Goal: Task Accomplishment & Management: Manage account settings

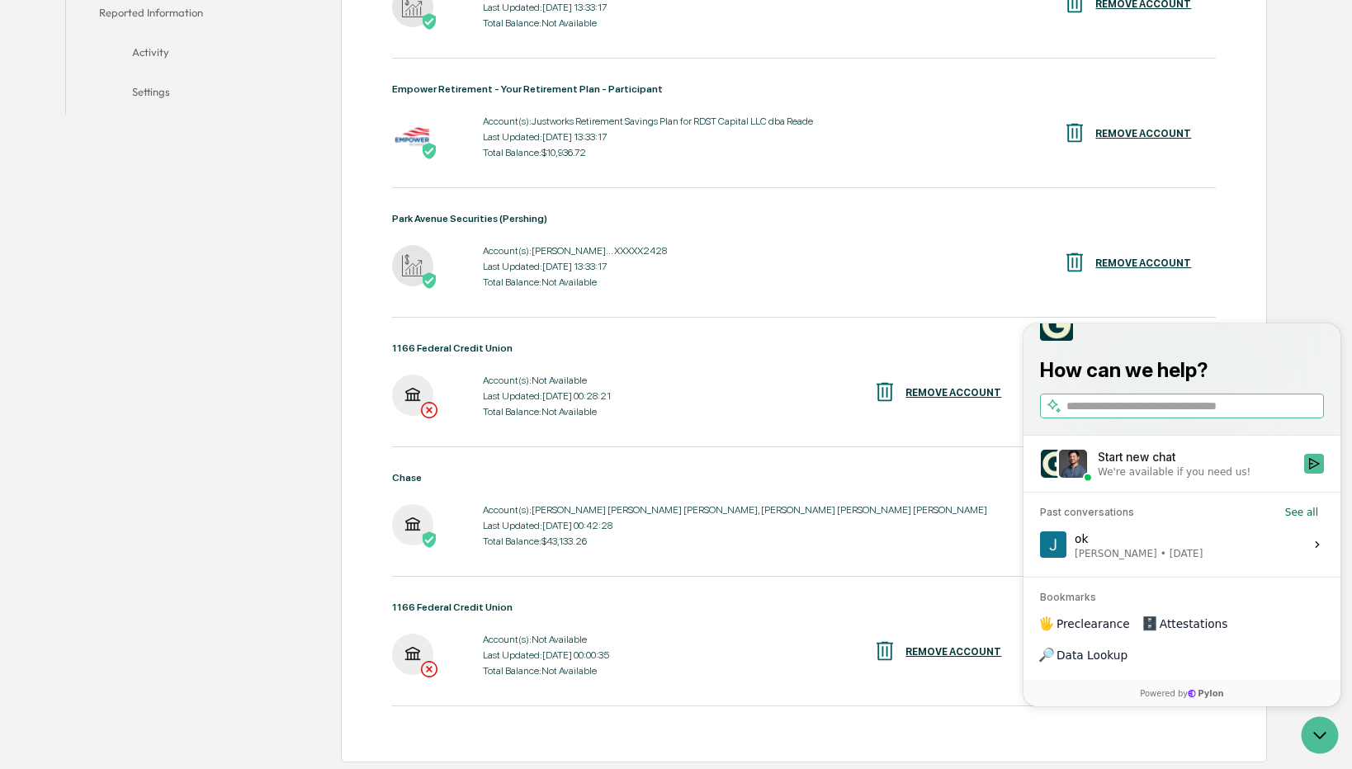
click at [674, 443] on div "1166 Federal Credit Union Account(s): Not Available Last Updated: [DATE] 00:28:…" at bounding box center [804, 395] width 825 height 105
click at [948, 391] on div "REMOVE ACCOUNT" at bounding box center [954, 393] width 96 height 12
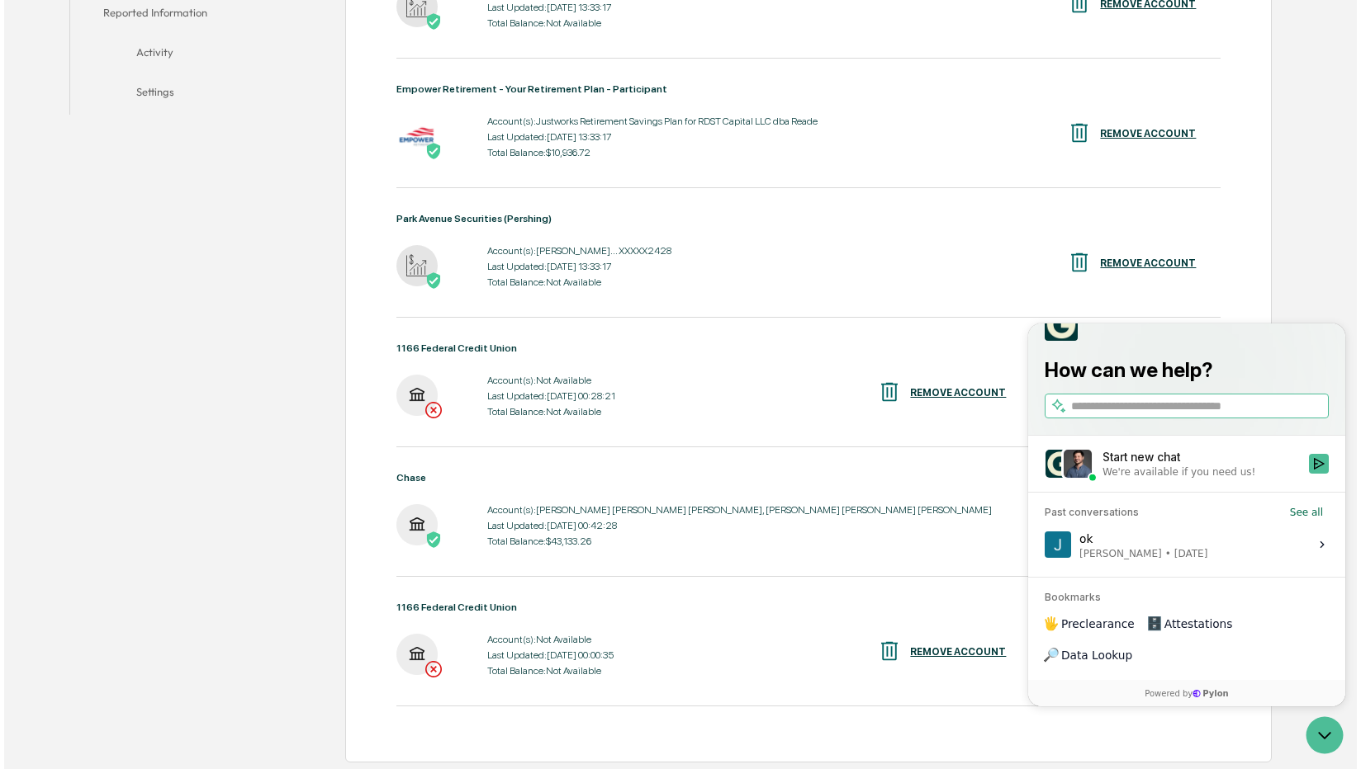
scroll to position [505, 0]
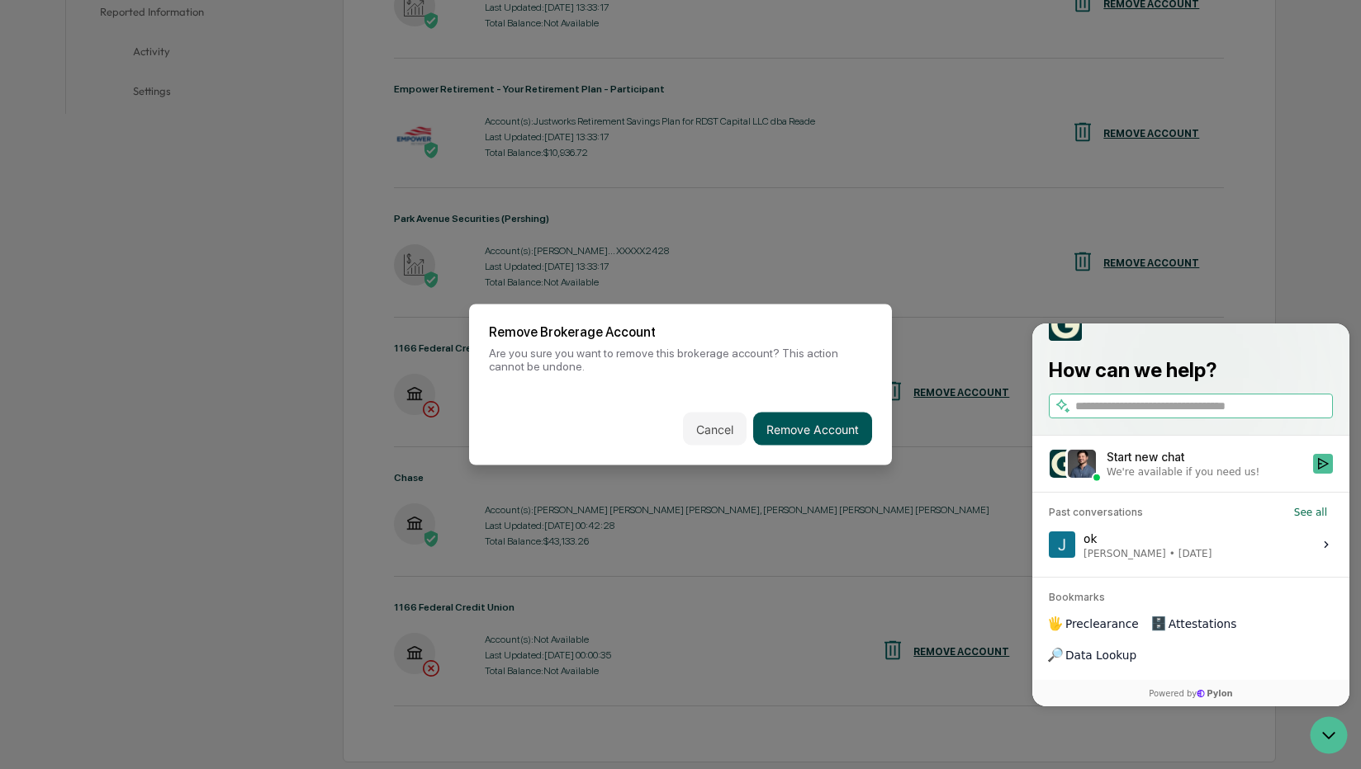
click at [845, 429] on button "Remove Account" at bounding box center [812, 429] width 119 height 33
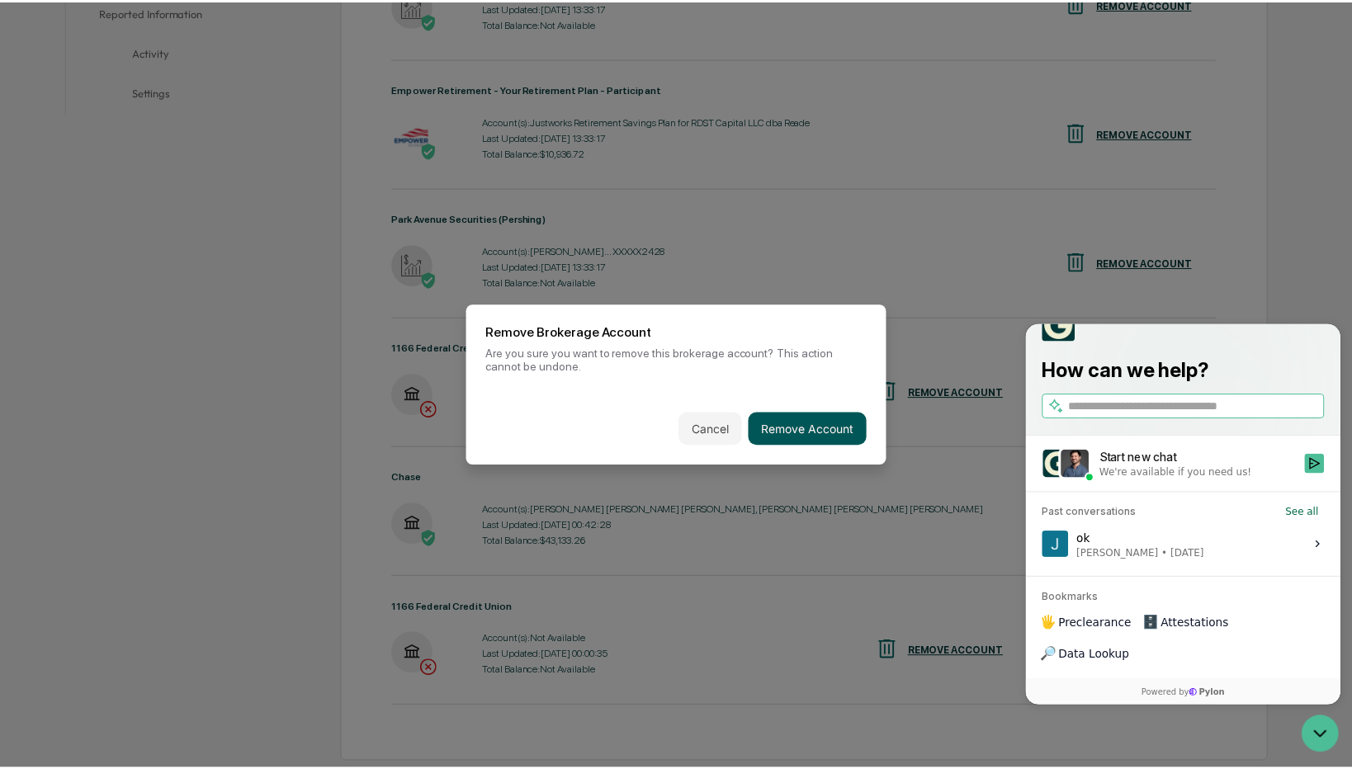
scroll to position [504, 0]
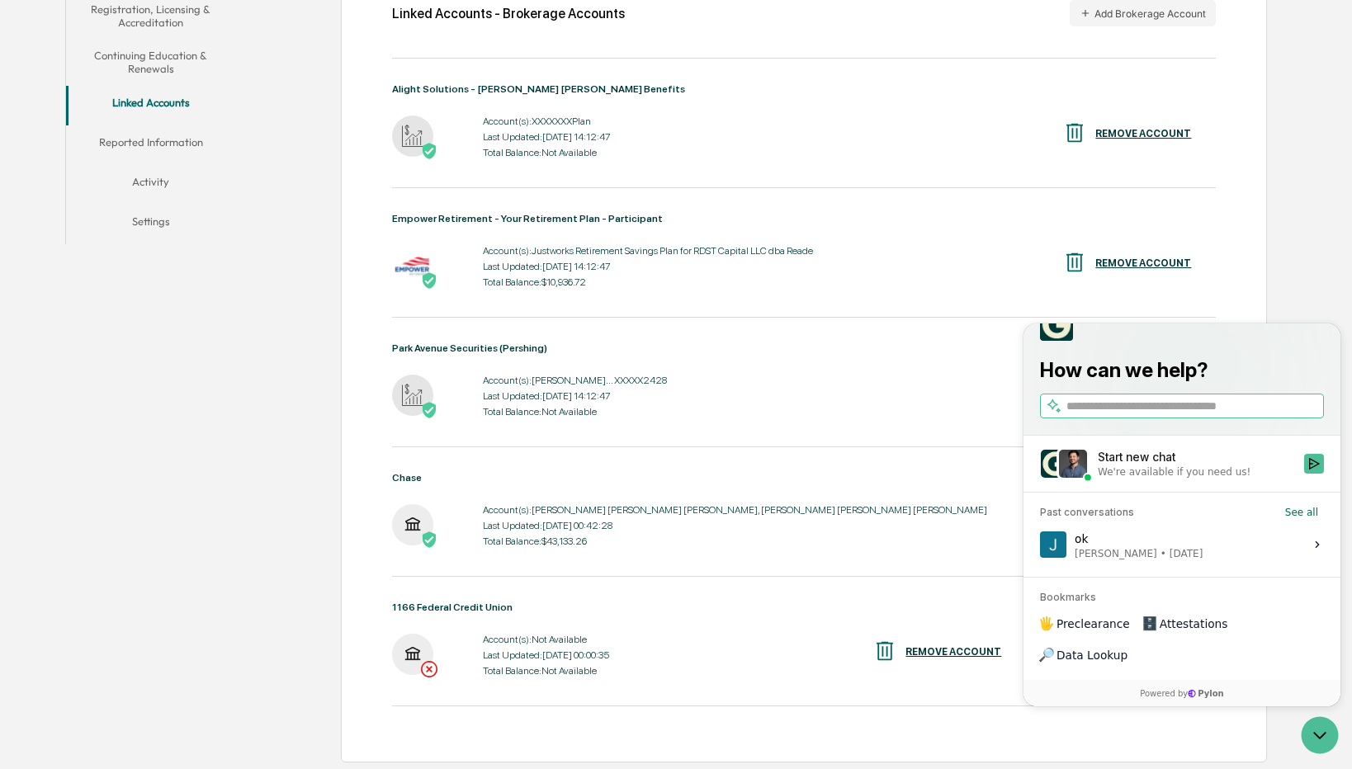
click at [949, 655] on div "REMOVE ACCOUNT" at bounding box center [954, 652] width 96 height 12
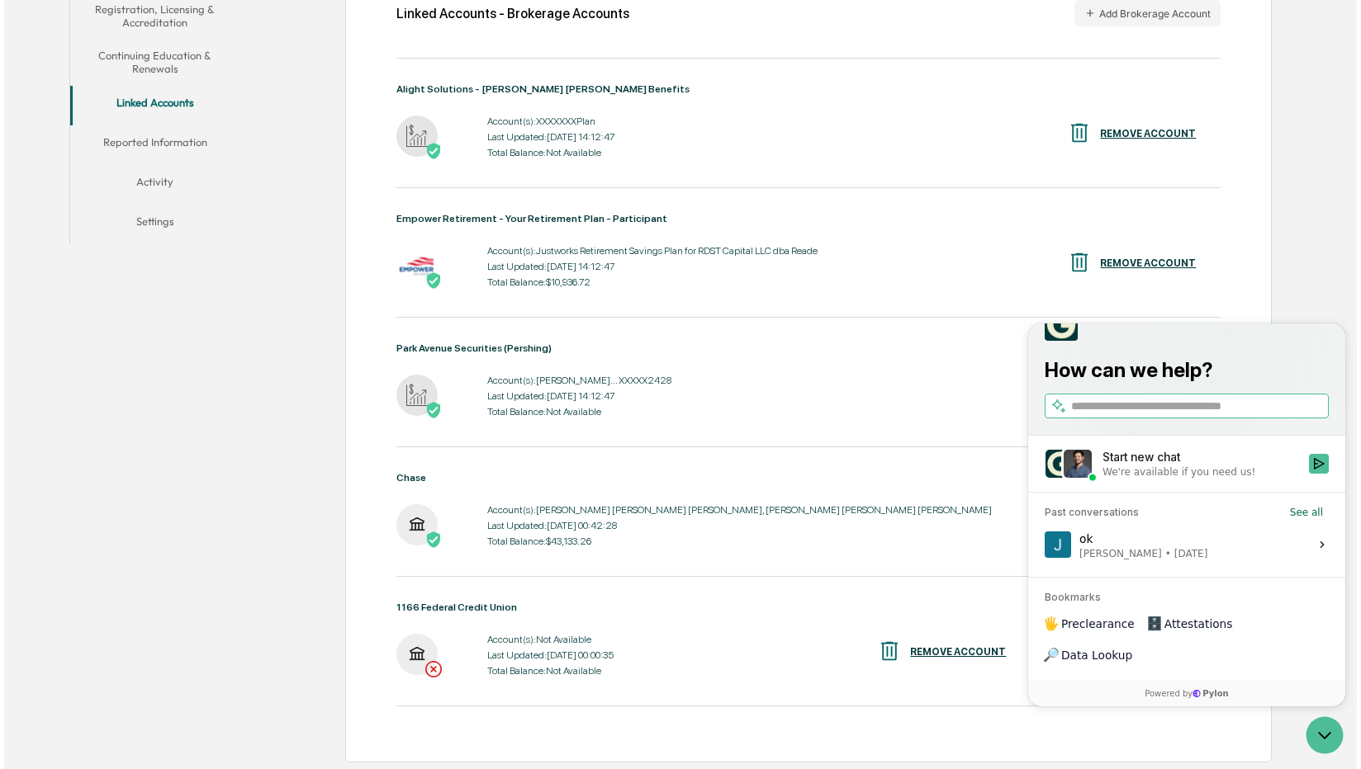
scroll to position [376, 0]
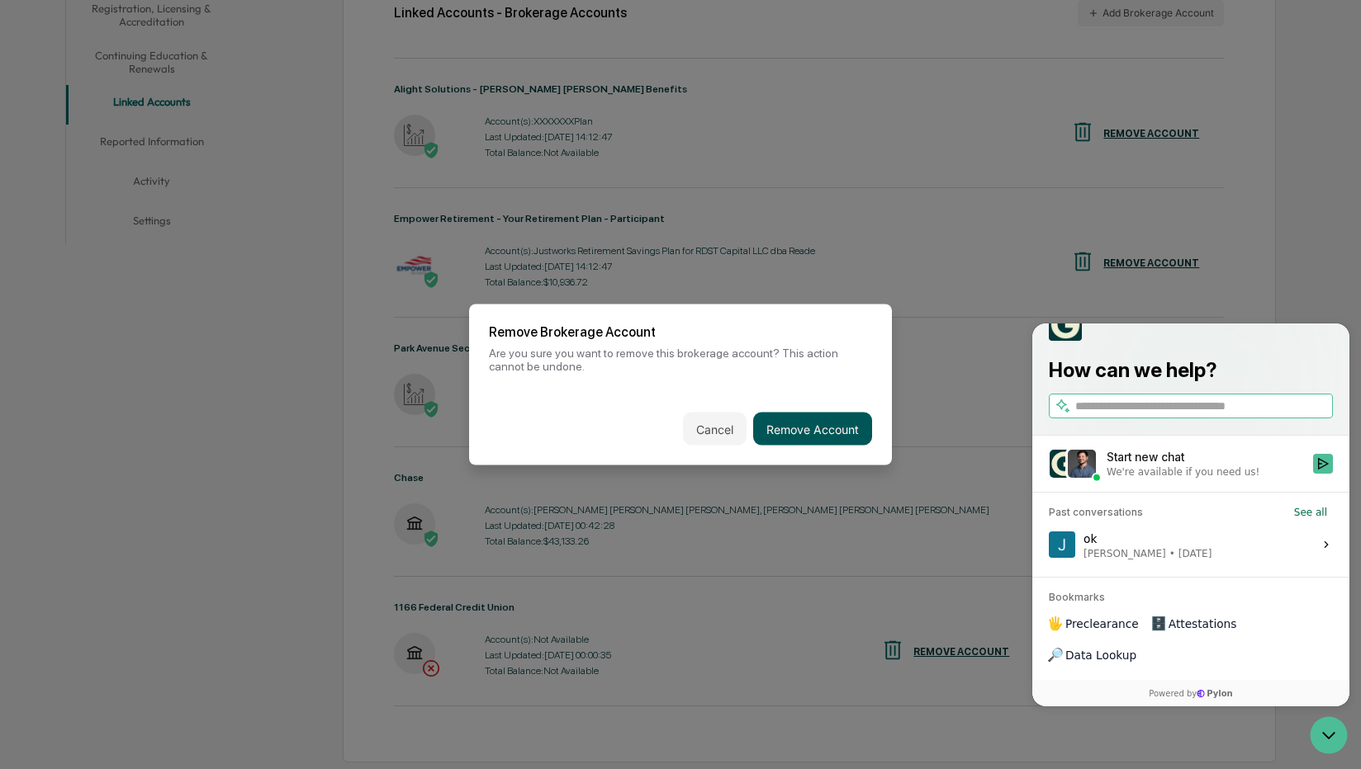
click at [829, 433] on button "Remove Account" at bounding box center [812, 429] width 119 height 33
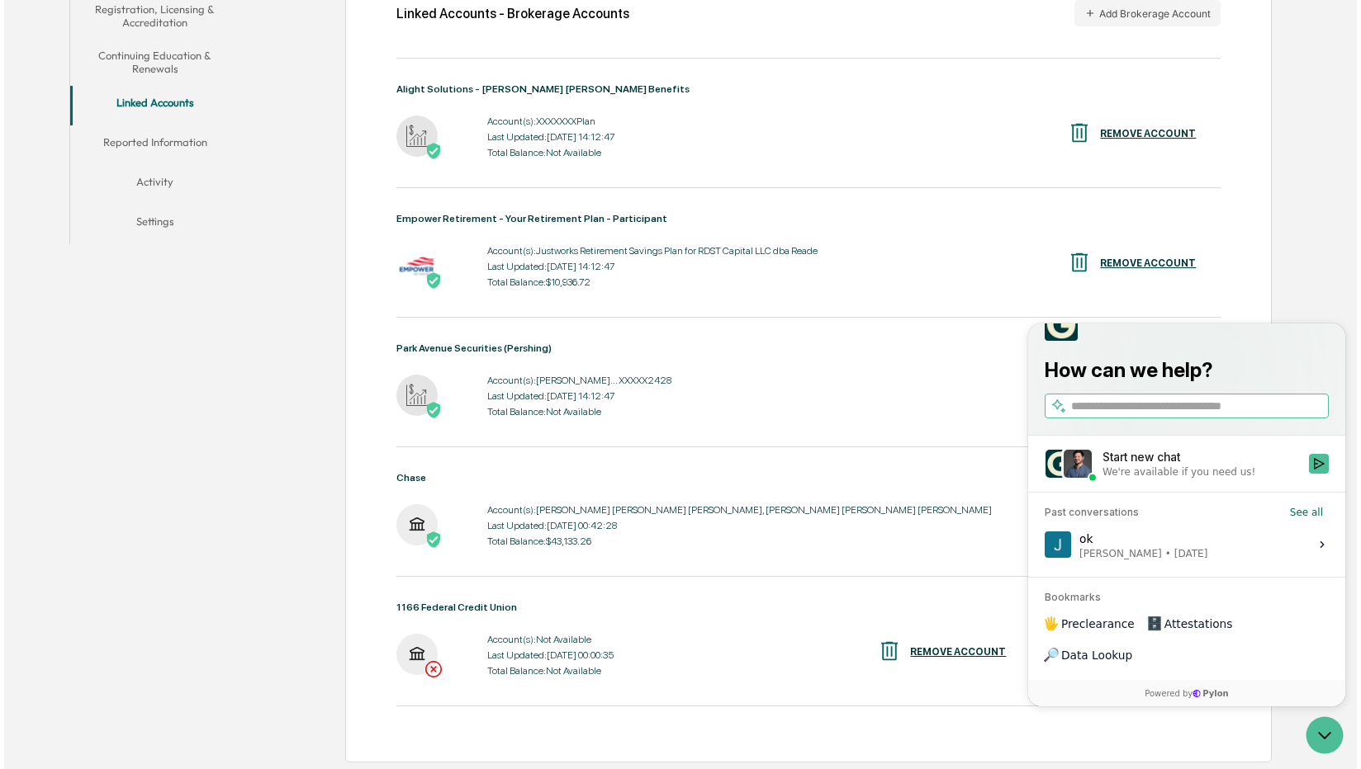
scroll to position [246, 0]
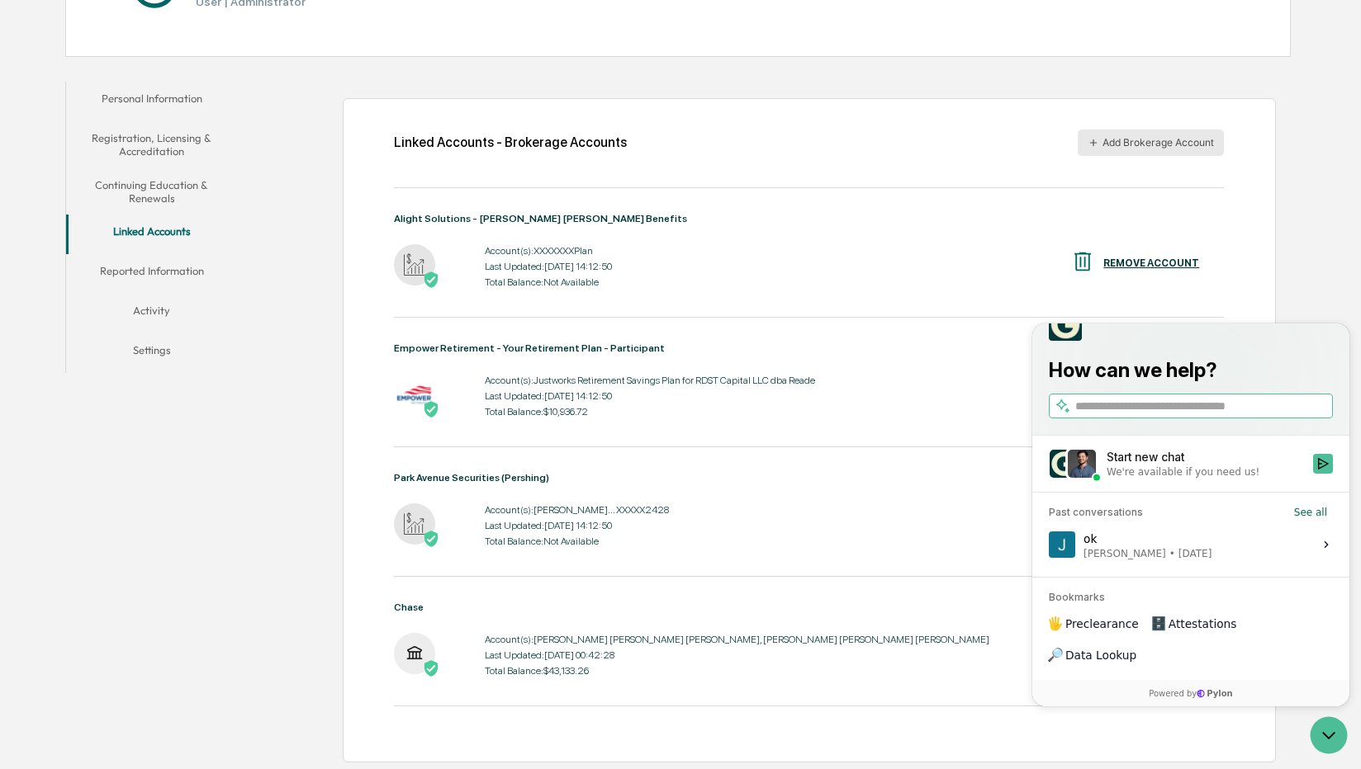
click at [1133, 143] on button "Add Brokerage Account" at bounding box center [1150, 143] width 146 height 26
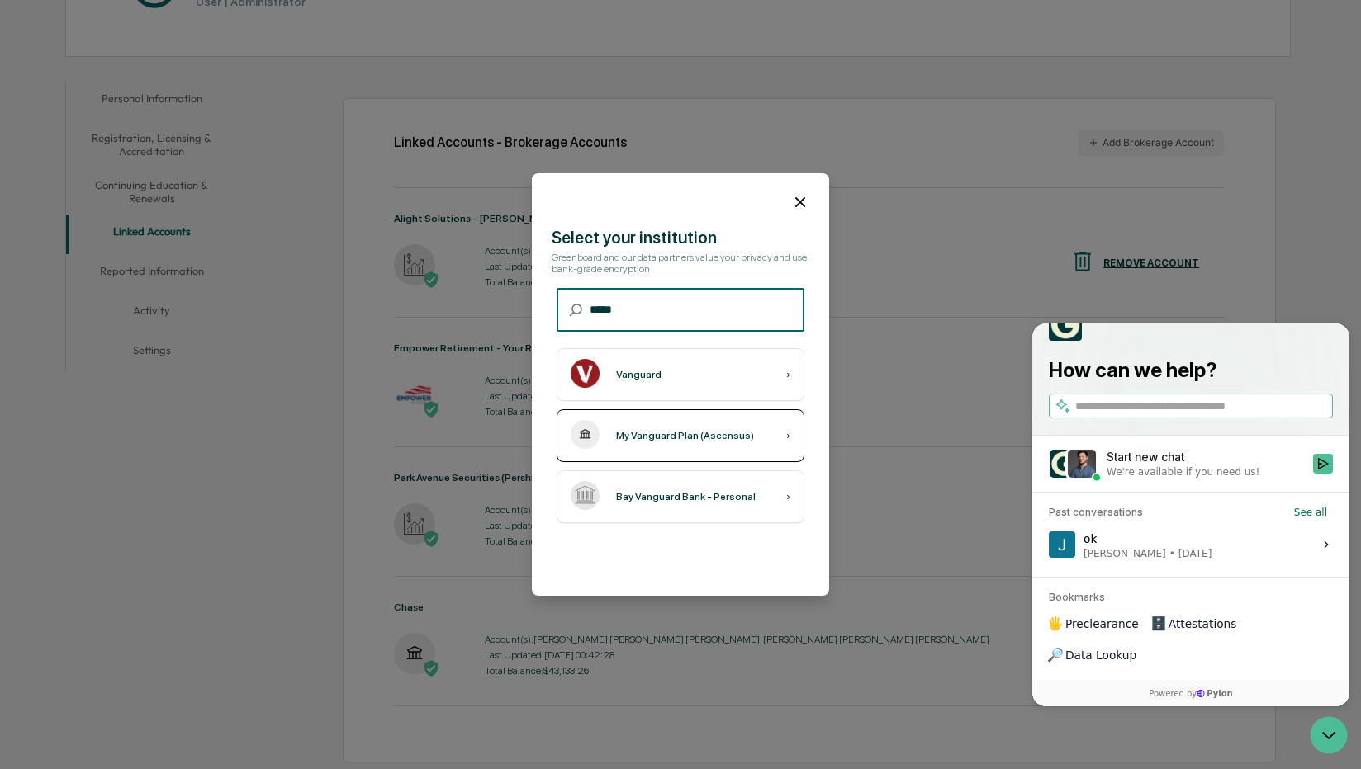
type input "*****"
click at [791, 431] on div "My Vanguard Plan (Ascensus) ›" at bounding box center [680, 435] width 248 height 53
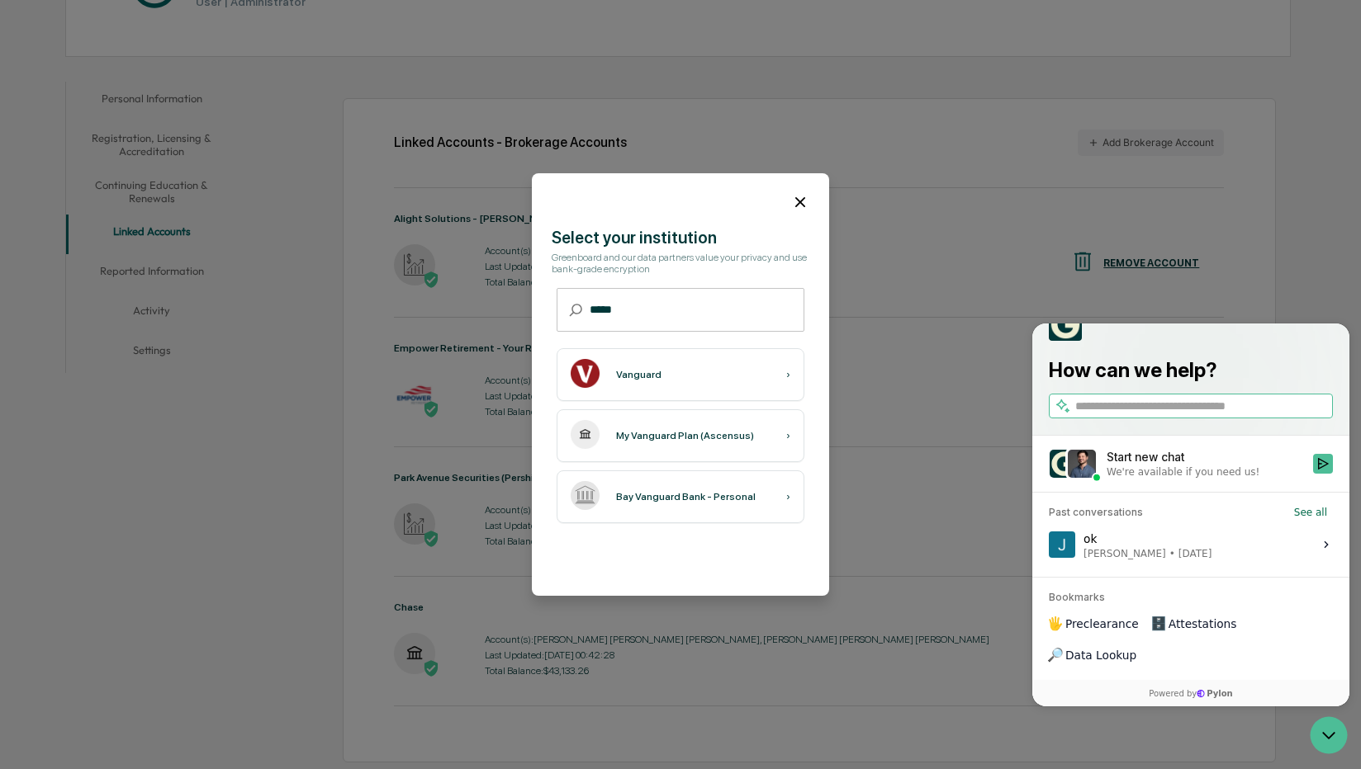
click at [800, 212] on div at bounding box center [680, 195] width 297 height 45
click at [800, 201] on icon at bounding box center [800, 202] width 18 height 18
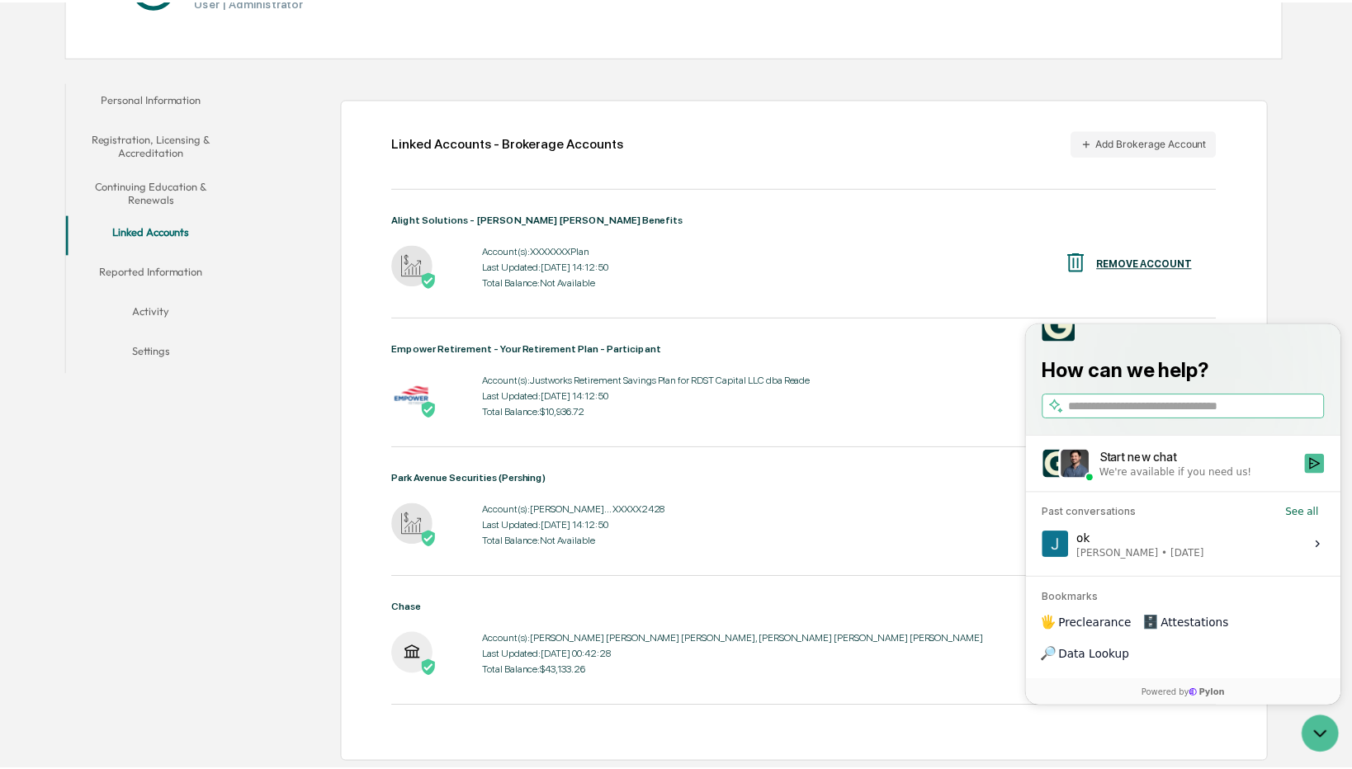
scroll to position [245, 0]
click at [1105, 150] on button "Add Brokerage Account" at bounding box center [1143, 143] width 146 height 26
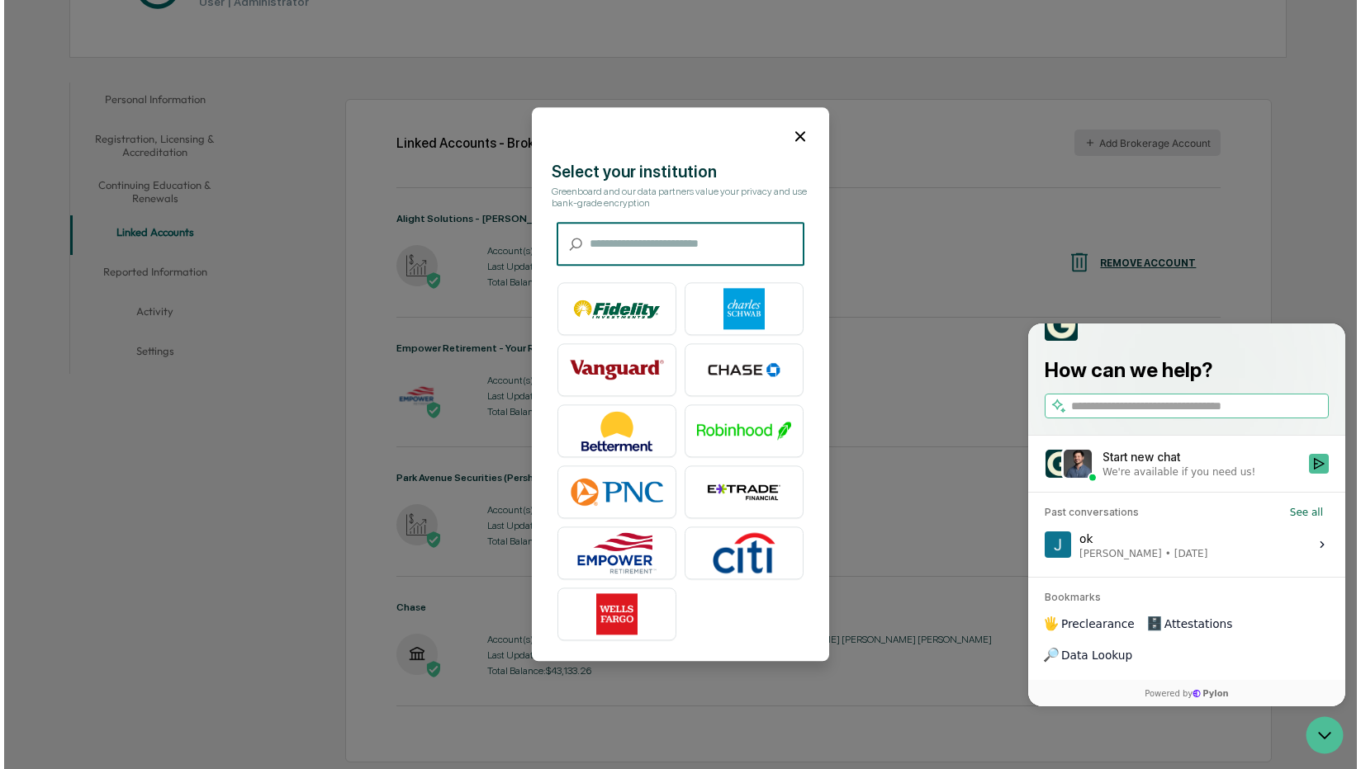
scroll to position [246, 0]
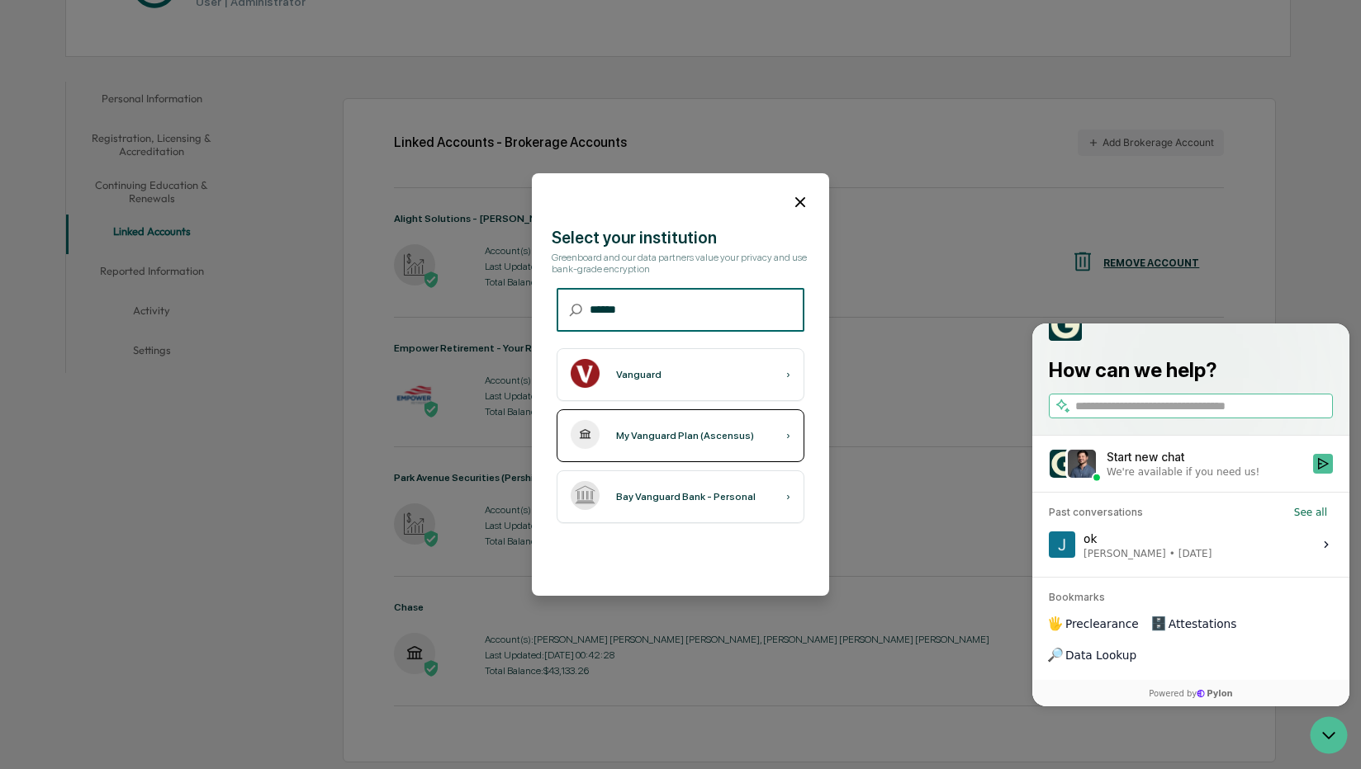
type input "******"
click at [712, 452] on div "My Vanguard Plan (Ascensus) ›" at bounding box center [680, 435] width 248 height 53
